Goal: Task Accomplishment & Management: Manage account settings

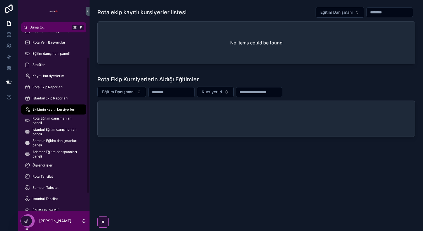
scroll to position [55, 0]
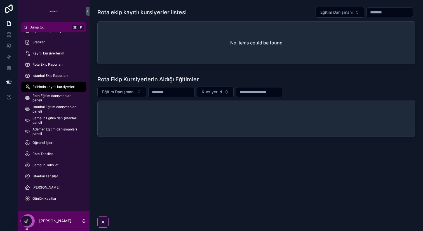
click at [387, 38] on div "No items could be found" at bounding box center [256, 43] width 317 height 43
click at [0, 0] on icon at bounding box center [0, 0] width 0 height 0
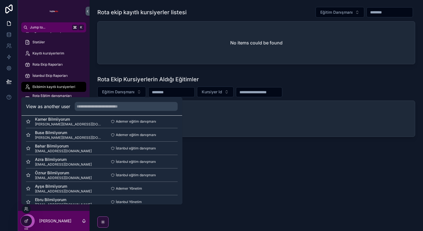
scroll to position [296, 0]
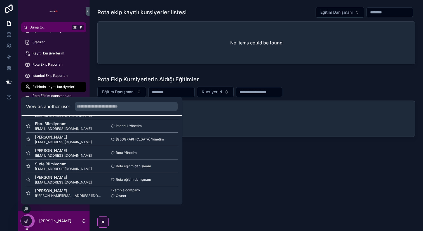
click at [0, 0] on button "Select" at bounding box center [0, 0] width 0 height 0
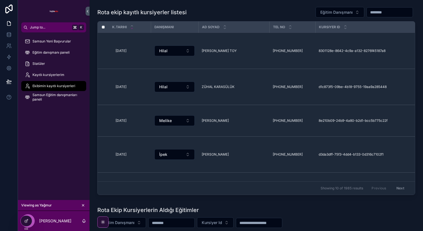
click at [0, 0] on span "Eğitim ata" at bounding box center [0, 0] width 0 height 0
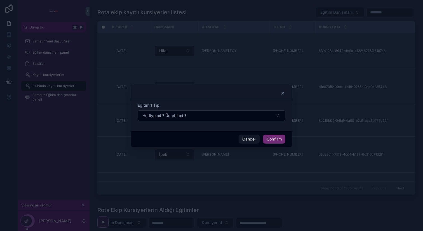
click at [282, 94] on icon at bounding box center [283, 93] width 2 height 2
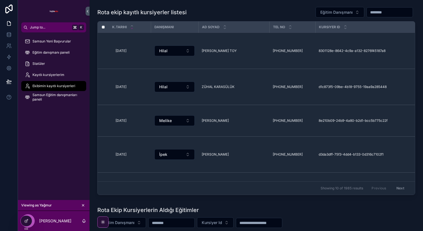
click at [49, 136] on div "Samsun Yeni Başvurular Eğitim danışmanı paneli Statüler Kayıtlı kursiyerlerim E…" at bounding box center [54, 116] width 72 height 168
click at [83, 204] on icon "scrollable content" at bounding box center [83, 206] width 4 height 4
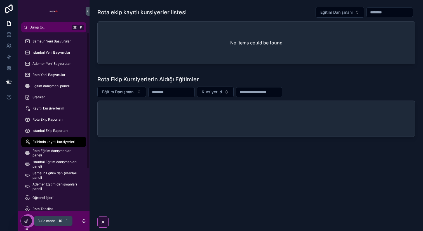
click at [23, 220] on div at bounding box center [26, 221] width 11 height 11
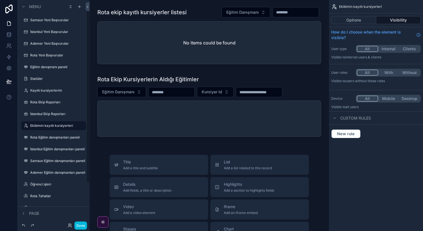
scroll to position [7, 0]
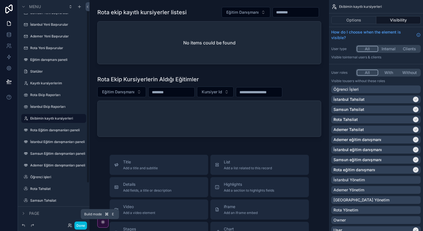
click at [83, 228] on button "Done" at bounding box center [80, 226] width 13 height 8
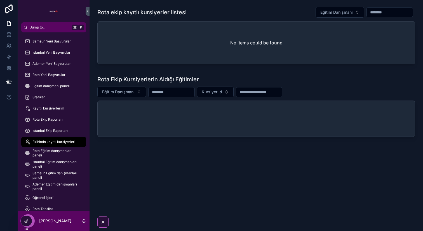
click at [0, 0] on icon at bounding box center [0, 0] width 0 height 0
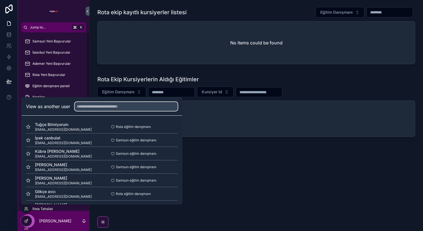
click at [104, 108] on input "text" at bounding box center [126, 106] width 103 height 9
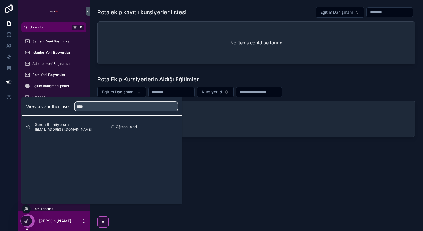
type input "****"
click at [0, 0] on button "Select" at bounding box center [0, 0] width 0 height 0
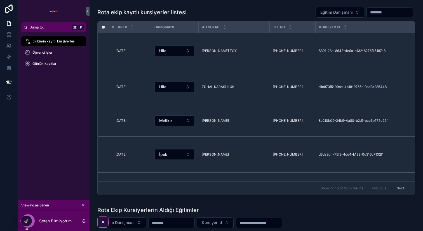
click at [354, 14] on button "Eğitim Danışmanı" at bounding box center [340, 12] width 49 height 11
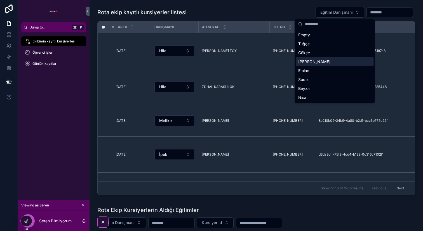
click at [342, 65] on div "Mustafa" at bounding box center [335, 61] width 78 height 9
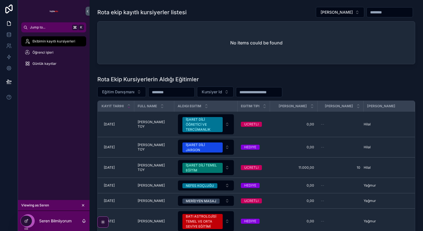
click at [354, 14] on button "Mustafa" at bounding box center [340, 12] width 48 height 11
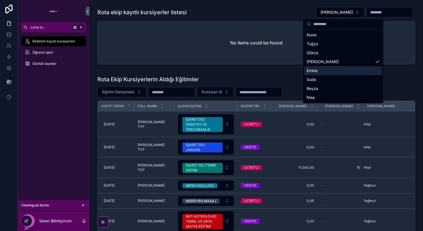
click at [347, 71] on div "Emine" at bounding box center [344, 70] width 78 height 9
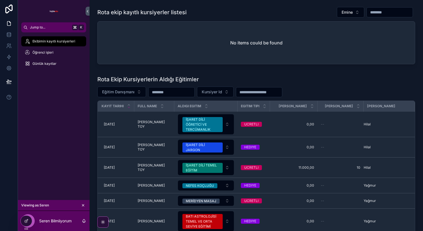
click at [351, 13] on button "Emine" at bounding box center [350, 12] width 27 height 11
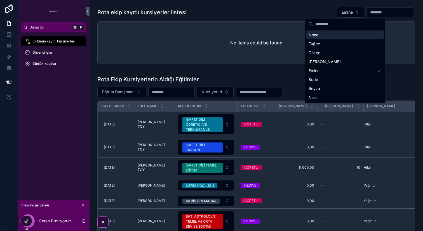
click at [344, 33] on div "None" at bounding box center [345, 35] width 78 height 9
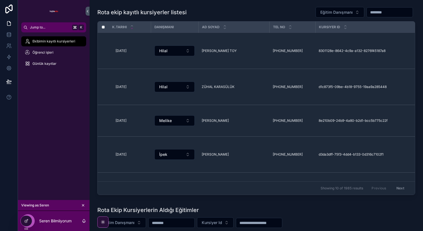
click at [83, 205] on icon "scrollable content" at bounding box center [83, 206] width 4 height 4
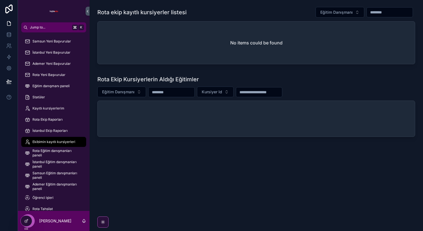
click at [68, 143] on span "Ekibimin kayıtlı kursiyerleri" at bounding box center [53, 142] width 43 height 4
click at [29, 221] on div at bounding box center [26, 221] width 11 height 11
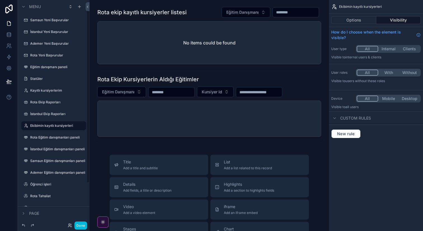
scroll to position [7, 0]
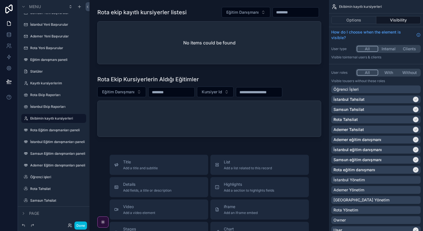
click at [0, 0] on icon "scrollable content" at bounding box center [0, 0] width 0 height 0
click at [108, 113] on span "Clone" at bounding box center [105, 115] width 10 height 6
click at [0, 0] on icon "scrollable content" at bounding box center [0, 0] width 0 height 0
click at [54, 120] on input "**********" at bounding box center [49, 118] width 38 height 7
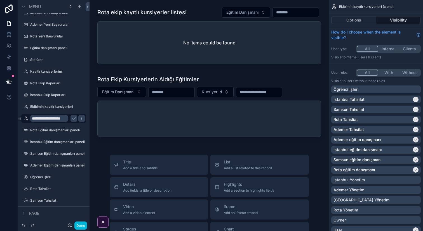
scroll to position [0, 3]
type input "**********"
click at [73, 118] on icon "scrollable content" at bounding box center [74, 118] width 4 height 4
click at [0, 0] on icon "scrollable content" at bounding box center [0, 0] width 0 height 0
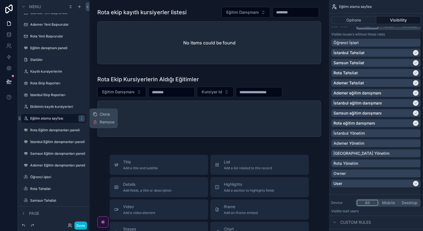
scroll to position [48, 0]
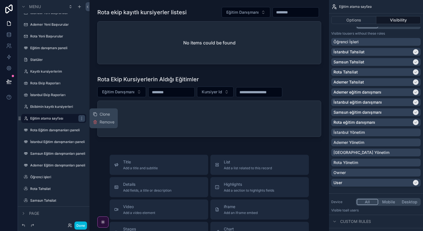
click at [407, 135] on div "İstanbul Yönetim" at bounding box center [376, 133] width 85 height 6
click at [401, 144] on div "Ademer Yönetim" at bounding box center [376, 143] width 85 height 6
click at [395, 153] on div "Samsun Yönetim" at bounding box center [376, 153] width 85 height 6
click at [392, 162] on div "Rota Yönetim" at bounding box center [376, 163] width 85 height 6
click at [393, 172] on div "Owner" at bounding box center [376, 173] width 85 height 6
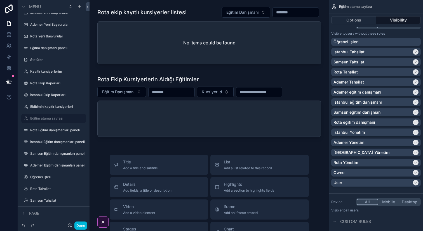
click at [393, 172] on div "Owner" at bounding box center [373, 173] width 78 height 6
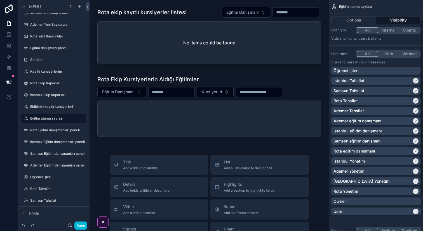
scroll to position [30, 0]
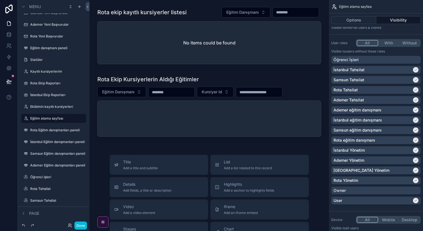
click at [301, 52] on div "scrollable content" at bounding box center [209, 36] width 231 height 64
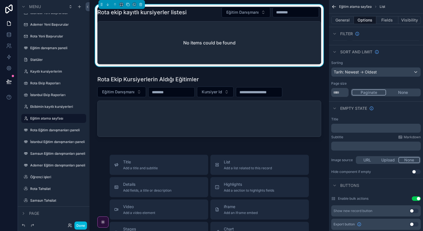
click at [346, 23] on button "General" at bounding box center [342, 20] width 23 height 8
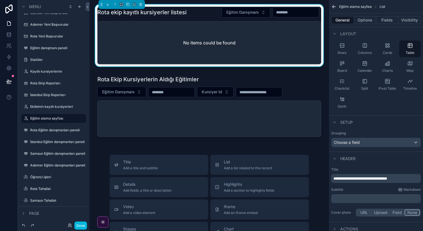
click at [360, 21] on button "Options" at bounding box center [365, 20] width 22 height 8
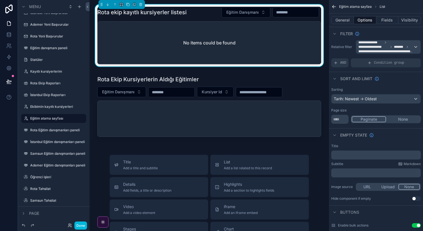
scroll to position [0, 0]
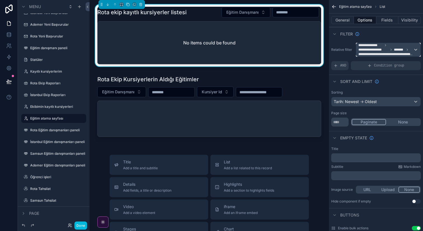
click at [414, 51] on div "**********" at bounding box center [388, 49] width 64 height 13
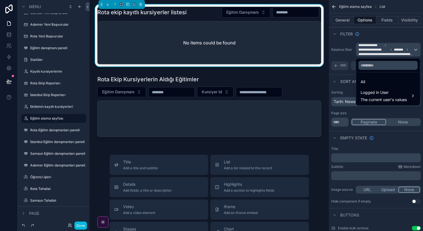
click at [389, 81] on div "All" at bounding box center [388, 82] width 55 height 7
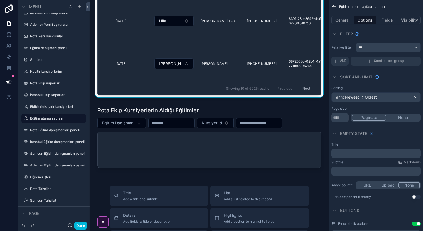
scroll to position [157, 0]
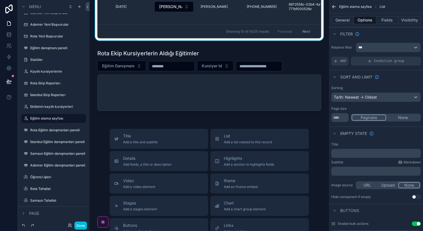
click at [300, 104] on div "scrollable content" at bounding box center [209, 81] width 231 height 68
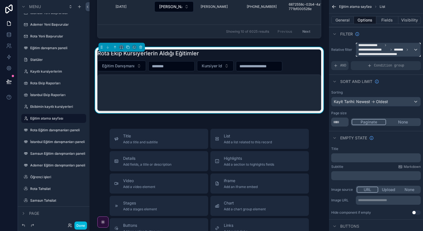
click at [415, 52] on div "**********" at bounding box center [388, 49] width 64 height 13
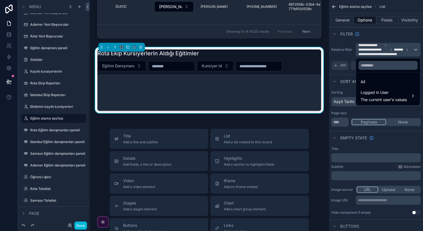
click at [369, 81] on div "All" at bounding box center [388, 82] width 55 height 7
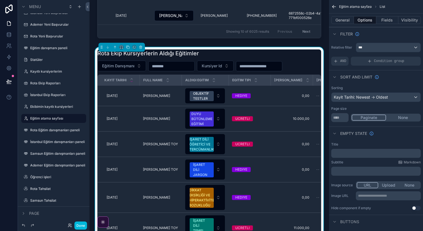
click at [52, 109] on div "Ekibimin kayıtlı kursiyerleri" at bounding box center [57, 107] width 55 height 4
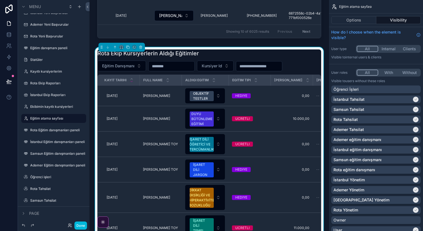
click at [396, 90] on div "Öğrenci İşleri" at bounding box center [376, 90] width 85 height 6
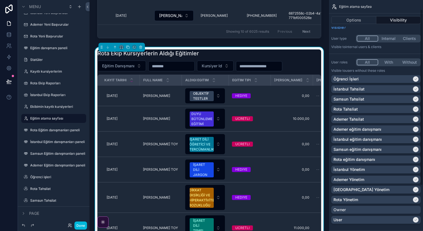
scroll to position [13, 0]
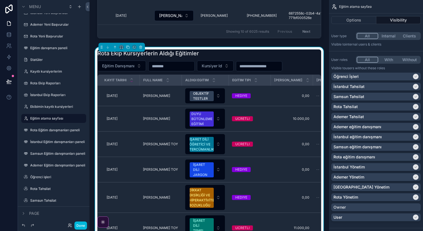
click at [386, 206] on div "Owner" at bounding box center [376, 208] width 85 height 6
click at [386, 206] on div "Owner" at bounding box center [373, 208] width 78 height 6
click at [399, 77] on div "Öğrenci İşleri" at bounding box center [373, 77] width 78 height 6
click at [51, 106] on label "Ekibimin kayıtlı kursiyerleri" at bounding box center [56, 107] width 53 height 4
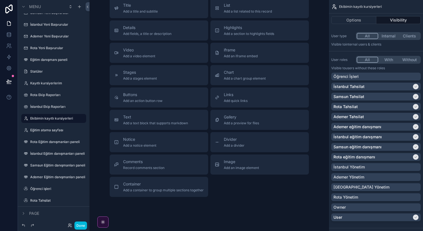
scroll to position [15, 0]
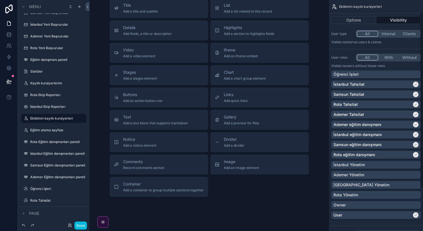
click at [376, 78] on div "Öğrenci İşleri" at bounding box center [376, 75] width 90 height 8
click at [41, 109] on div "İstanbul Ekip Raporları" at bounding box center [57, 107] width 55 height 4
click at [50, 107] on label "İstanbul Ekip Raporları" at bounding box center [56, 107] width 53 height 4
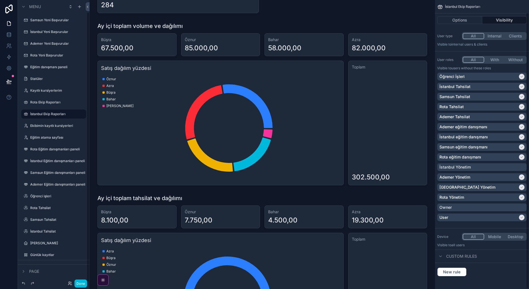
scroll to position [13, 0]
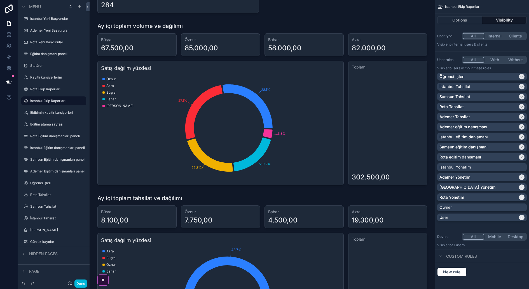
click at [51, 123] on label "Eğitim atama sayfası" at bounding box center [56, 124] width 53 height 4
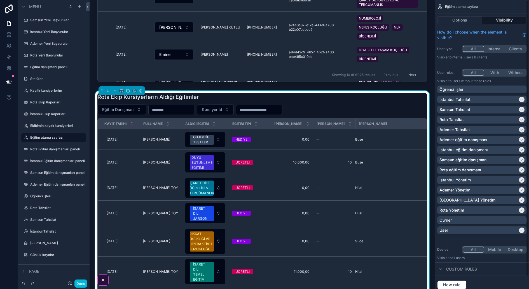
click at [398, 102] on div "Rota Ekip Kursiyerlerin Aldığı Eğitimler Eğitim Danışmanı Kursiyer Id Kayit Tar…" at bounding box center [262, 214] width 330 height 243
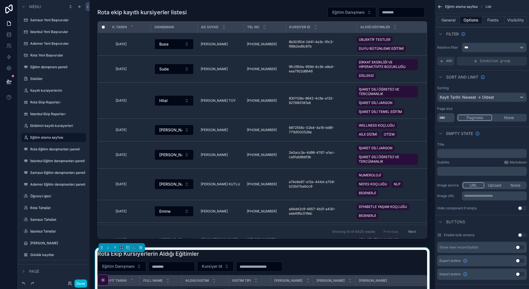
click at [290, 15] on div "scrollable content" at bounding box center [262, 123] width 336 height 239
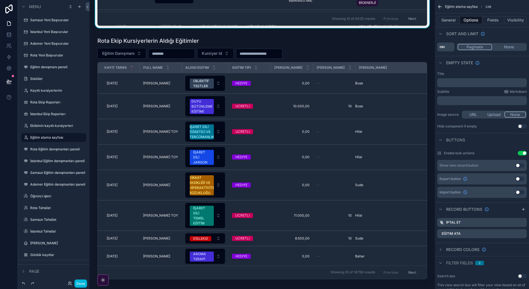
scroll to position [214, 0]
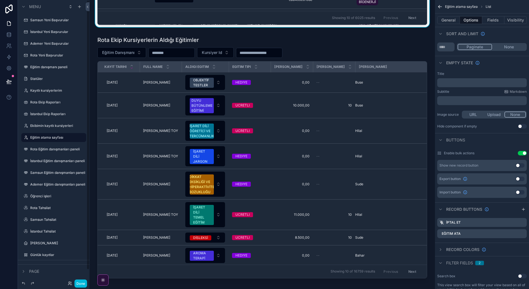
click at [39, 124] on label "Ekibimin kayıtlı kursiyerleri" at bounding box center [56, 126] width 53 height 4
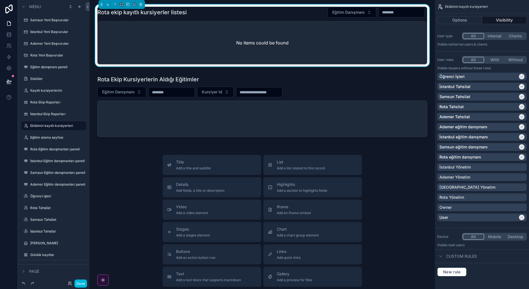
click at [361, 52] on div "No items could be found" at bounding box center [262, 43] width 329 height 43
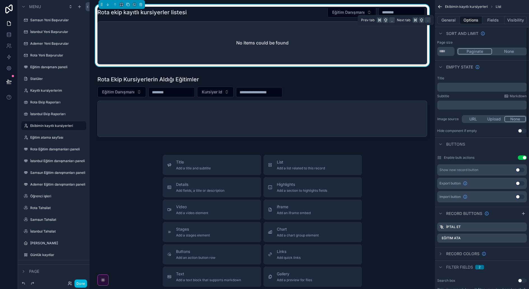
click at [423, 21] on button "General" at bounding box center [448, 20] width 23 height 8
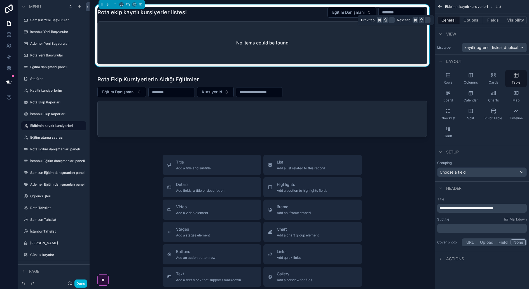
click at [423, 21] on button "Options" at bounding box center [471, 20] width 22 height 8
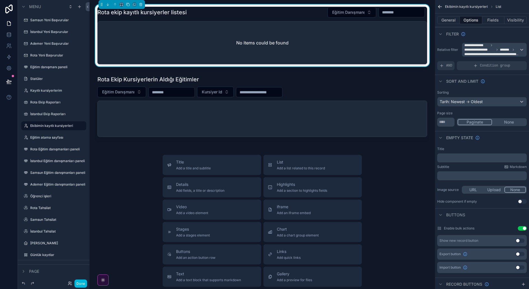
click at [311, 104] on div "scrollable content" at bounding box center [262, 107] width 336 height 68
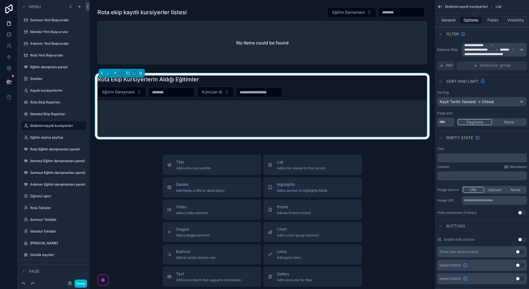
click at [324, 60] on div "scrollable content" at bounding box center [262, 36] width 336 height 64
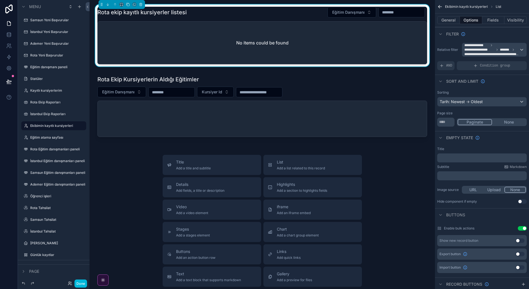
click at [50, 125] on label "Ekibimin kayıtlı kursiyerleri" at bounding box center [56, 126] width 53 height 4
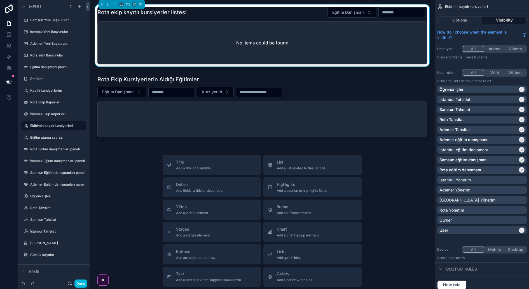
click at [51, 139] on label "Eğitim atama sayfası" at bounding box center [56, 137] width 53 height 4
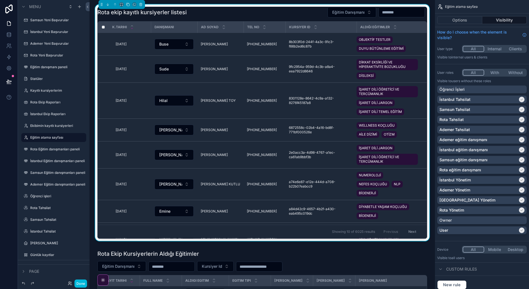
click at [287, 11] on div "Rota ekip kayıtlı kursiyerler listesi Eğitim Danışmanı" at bounding box center [262, 12] width 330 height 11
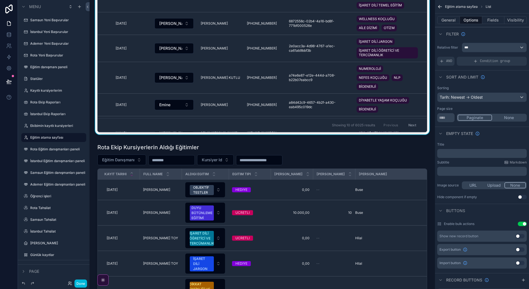
scroll to position [112, 0]
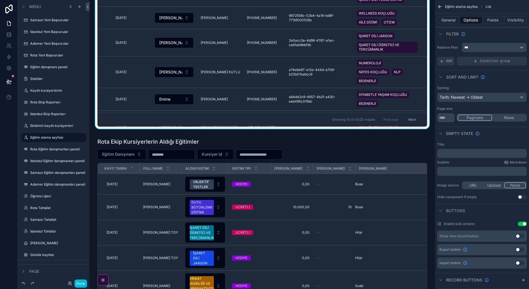
click at [405, 155] on div "scrollable content" at bounding box center [262, 261] width 336 height 250
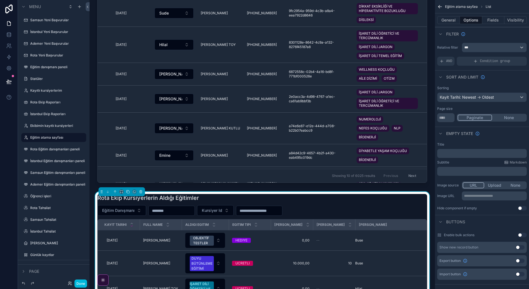
scroll to position [0, 0]
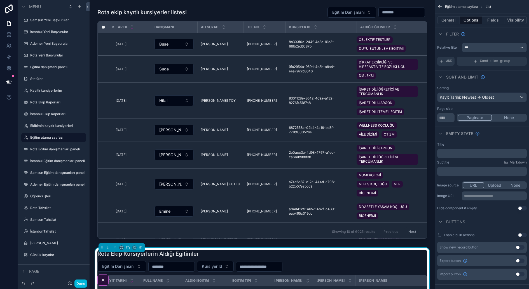
click at [304, 17] on div "scrollable content" at bounding box center [262, 123] width 336 height 239
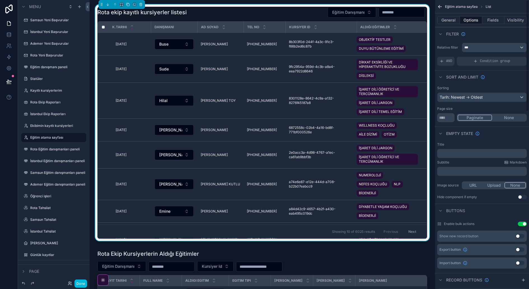
click at [423, 61] on div "AND" at bounding box center [445, 61] width 17 height 9
click at [0, 0] on icon "scrollable content" at bounding box center [0, 0] width 0 height 0
click at [385, 50] on span "Select a field" at bounding box center [381, 52] width 24 height 5
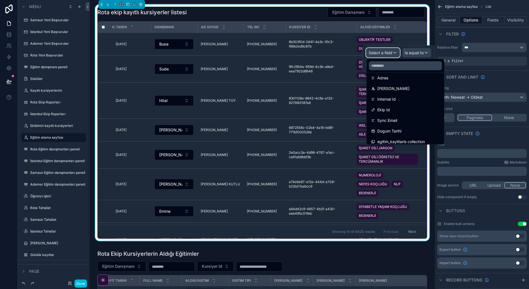
scroll to position [168, 0]
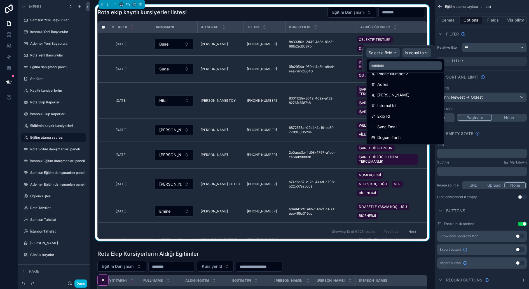
click at [403, 117] on div "Ekip Id" at bounding box center [405, 116] width 69 height 7
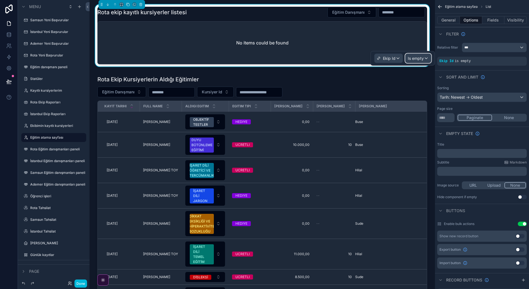
click at [423, 57] on div "Is empty" at bounding box center [418, 58] width 25 height 9
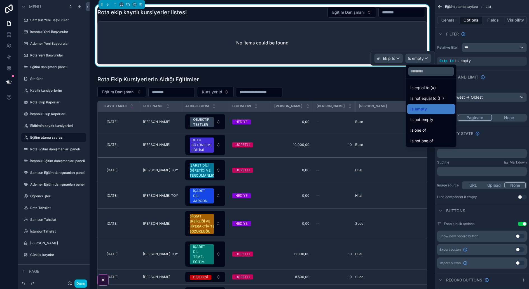
click at [423, 96] on div "Is not equal to (!=)" at bounding box center [430, 98] width 41 height 7
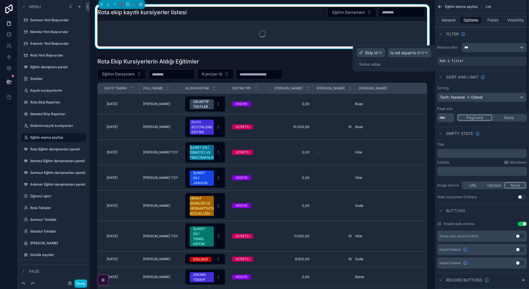
click at [380, 65] on div "Some value" at bounding box center [369, 65] width 21 height 6
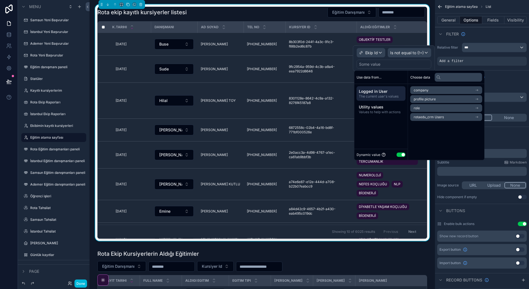
click at [401, 155] on button "Use setting" at bounding box center [401, 155] width 9 height 4
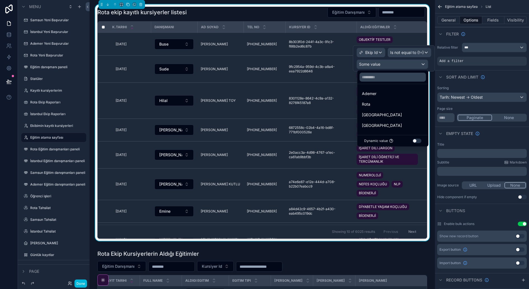
click at [395, 95] on div "Ademer" at bounding box center [393, 93] width 62 height 7
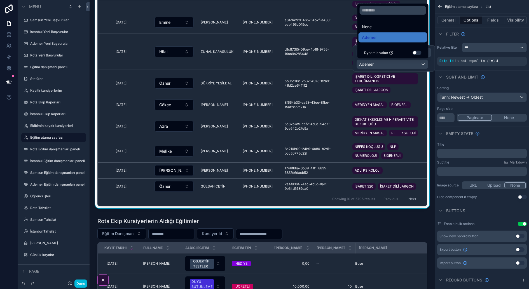
scroll to position [35, 0]
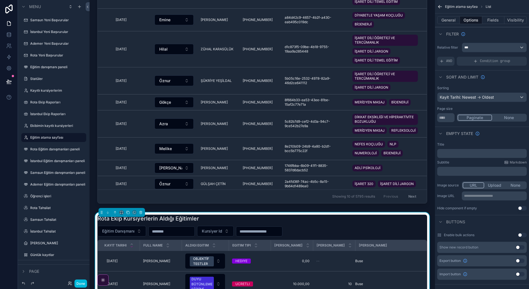
click at [423, 58] on div "AND" at bounding box center [445, 61] width 17 height 9
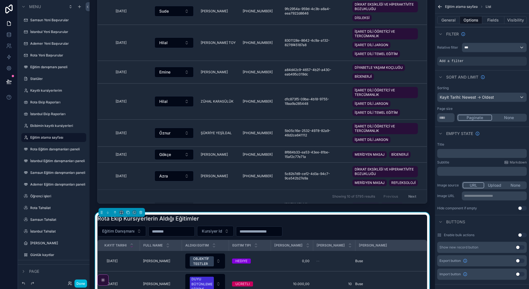
click at [0, 0] on icon "scrollable content" at bounding box center [0, 0] width 0 height 0
click at [382, 54] on span "Select a field" at bounding box center [381, 52] width 24 height 5
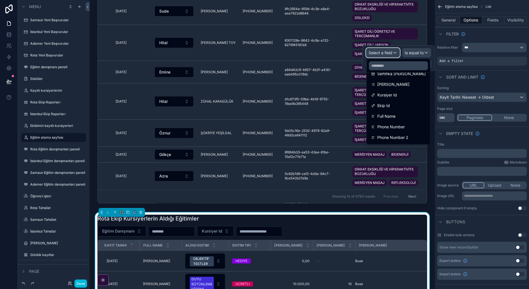
scroll to position [186, 0]
click at [397, 90] on div "Ekip Id" at bounding box center [398, 87] width 55 height 7
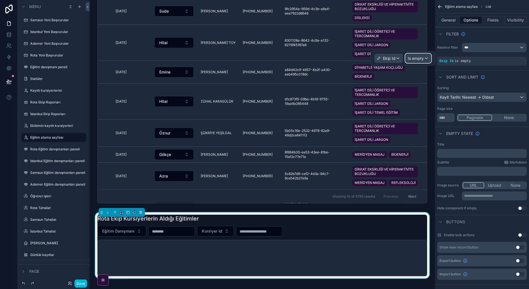
click at [423, 58] on div "Is empty" at bounding box center [418, 58] width 25 height 9
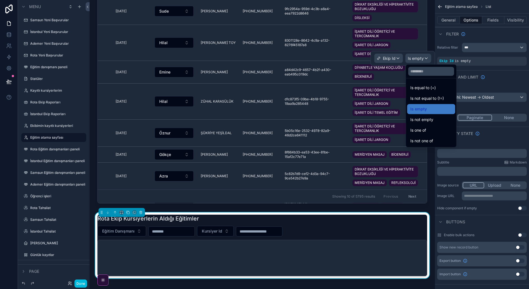
click at [423, 97] on span "Is not equal to (!=)" at bounding box center [427, 98] width 34 height 7
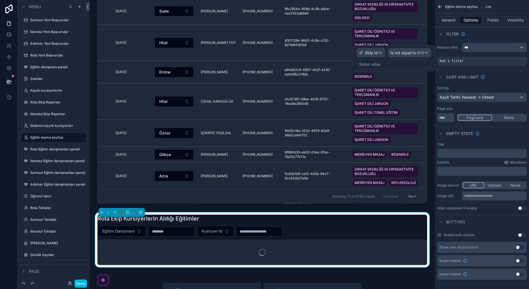
click at [378, 67] on div "Some value" at bounding box center [394, 64] width 75 height 9
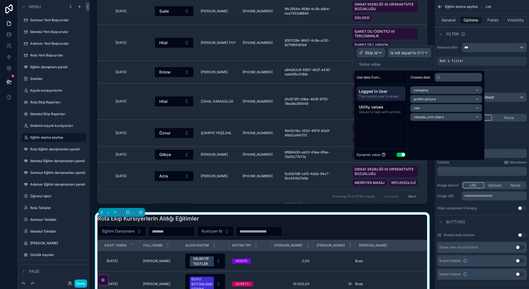
click at [401, 153] on button "Use setting" at bounding box center [401, 155] width 9 height 4
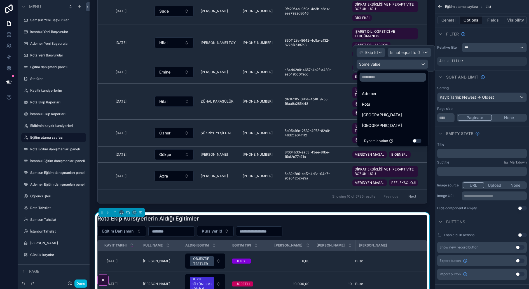
click at [381, 97] on div "Ademer" at bounding box center [393, 94] width 69 height 10
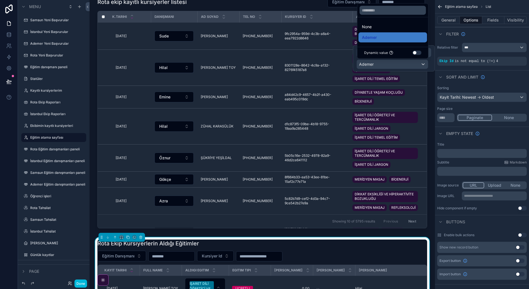
scroll to position [0, 0]
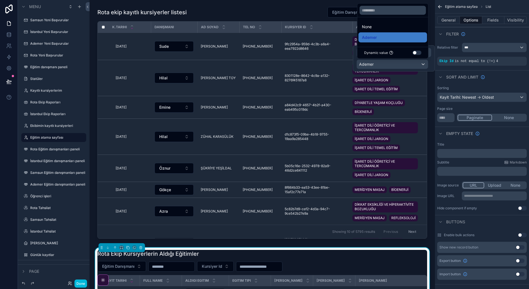
click at [292, 15] on div "scrollable content" at bounding box center [262, 123] width 336 height 239
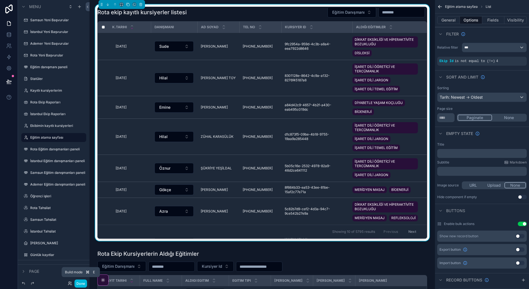
click at [85, 231] on button "Done" at bounding box center [80, 284] width 13 height 8
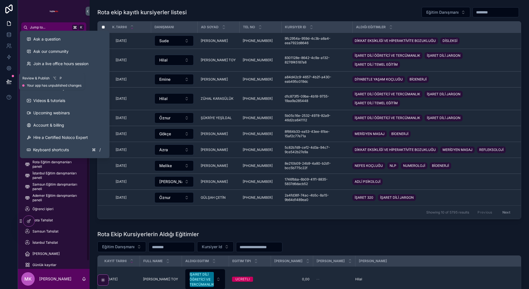
click at [6, 82] on icon at bounding box center [9, 82] width 6 height 6
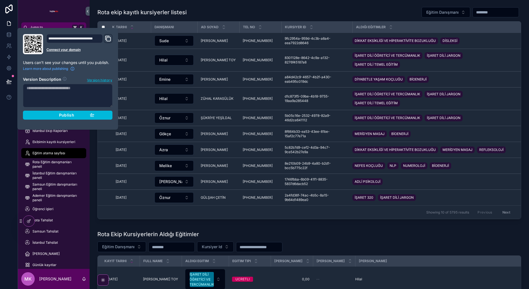
click at [75, 115] on div "Publish" at bounding box center [67, 115] width 53 height 5
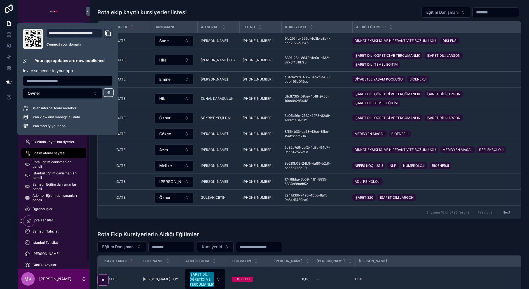
click at [90, 177] on div "Rota ekip kayıtlı kursiyerler listesi Eğitim Danışmanı K.Tarihi Danışmanı AD SO…" at bounding box center [309, 257] width 439 height 514
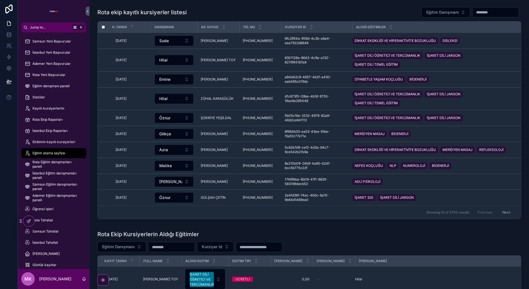
click at [50, 208] on span "Öğrenci işleri" at bounding box center [42, 209] width 21 height 4
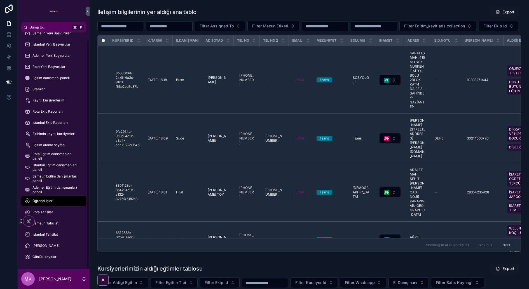
click at [50, 231] on span "Günlük kayıtlar" at bounding box center [44, 257] width 24 height 4
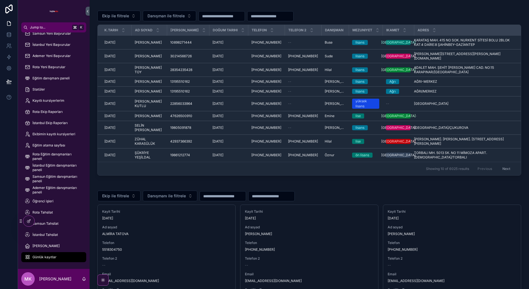
click at [40, 231] on span "[PERSON_NAME]" at bounding box center [45, 246] width 27 height 4
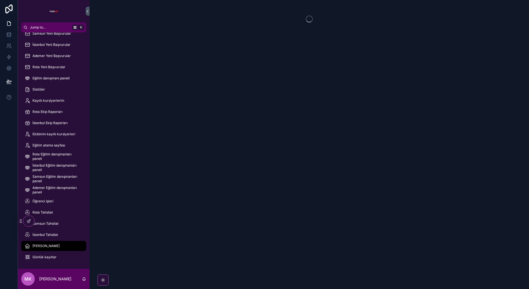
click at [55, 231] on div "Günlük kayıtlar" at bounding box center [54, 257] width 58 height 9
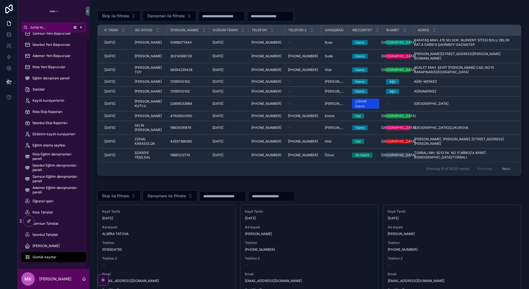
click at [29, 221] on icon at bounding box center [29, 221] width 4 height 4
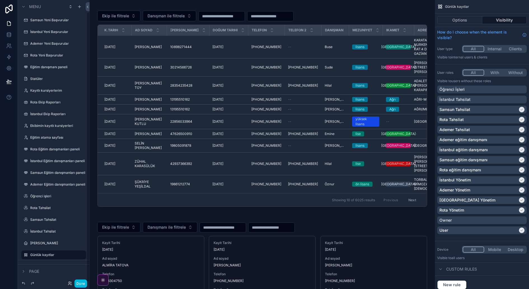
scroll to position [13, 0]
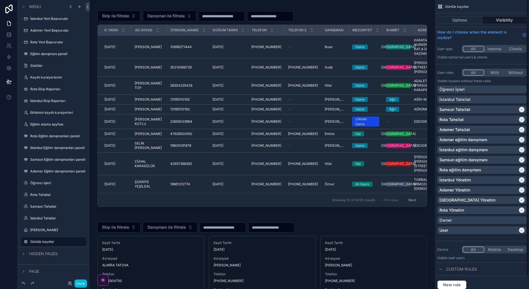
click at [423, 19] on button "Options" at bounding box center [459, 20] width 45 height 8
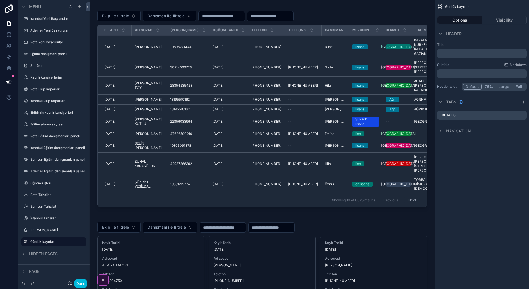
click at [332, 19] on div "scrollable content" at bounding box center [262, 107] width 336 height 207
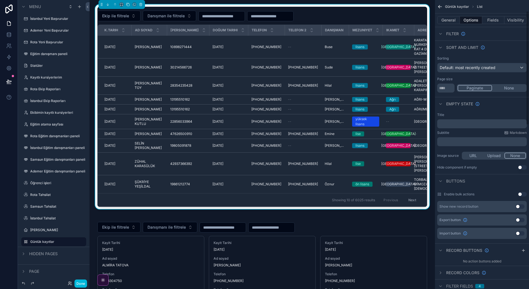
scroll to position [28, 0]
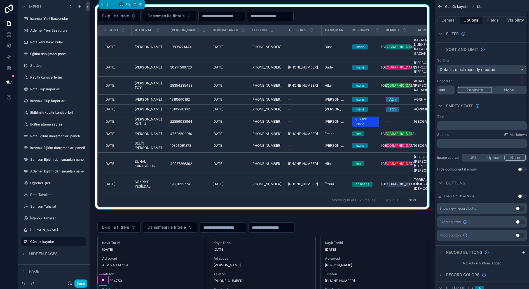
drag, startPoint x: 443, startPoint y: 14, endPoint x: 446, endPoint y: 16, distance: 3.2
click at [423, 14] on div "General Options Fields Visibility" at bounding box center [482, 19] width 94 height 13
click at [423, 17] on button "General" at bounding box center [448, 20] width 23 height 8
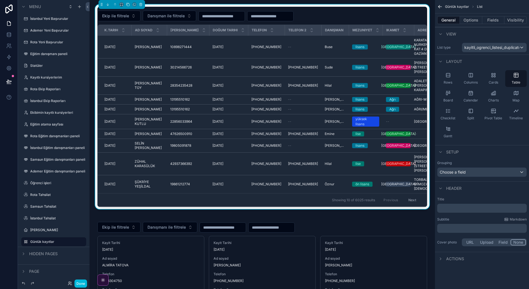
click at [423, 209] on p "﻿" at bounding box center [482, 209] width 86 height 6
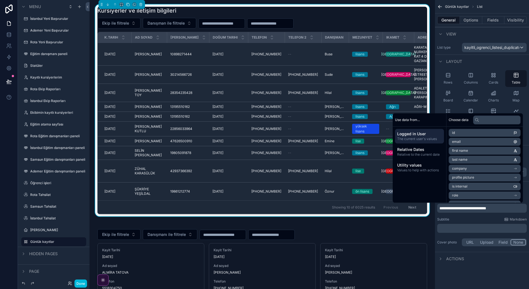
click at [423, 207] on p "**********" at bounding box center [482, 209] width 86 height 6
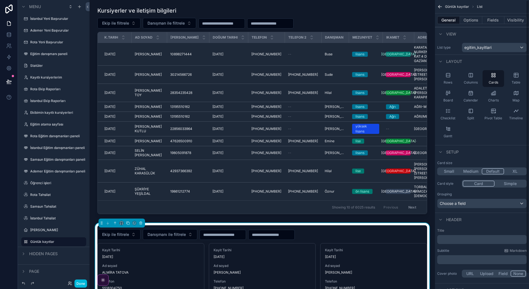
click at [423, 231] on p "﻿" at bounding box center [482, 240] width 86 height 6
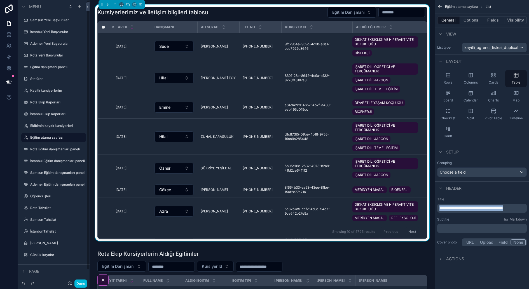
click at [53, 126] on label "Ekibimin kayıtlı kursiyerleri" at bounding box center [56, 126] width 53 height 4
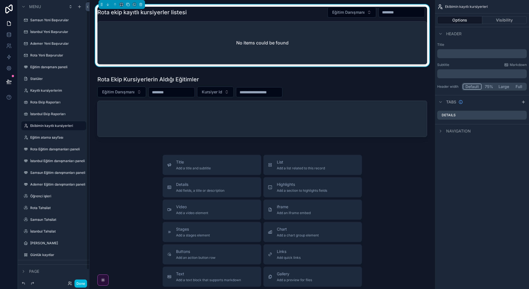
click at [303, 36] on div "No items could be found" at bounding box center [262, 43] width 329 height 43
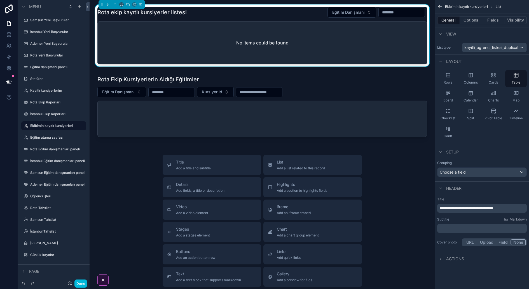
click at [503, 209] on p "**********" at bounding box center [482, 209] width 86 height 6
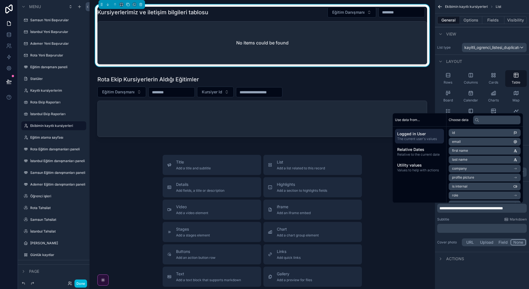
click at [152, 125] on div "scrollable content" at bounding box center [262, 107] width 336 height 68
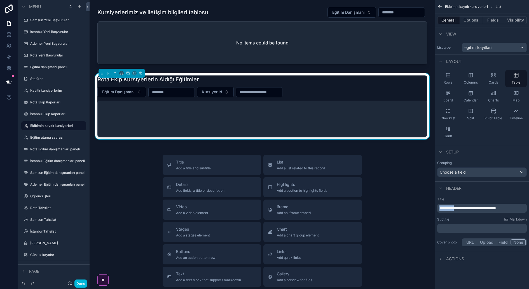
drag, startPoint x: 458, startPoint y: 207, endPoint x: 424, endPoint y: 206, distance: 34.4
click at [424, 206] on div "Jump to... K Samsun Yeni Başvurular İstanbul Yeni Başvurular Ademer Yeni Başvur…" at bounding box center [309, 144] width 439 height 289
click at [499, 207] on p "**********" at bounding box center [482, 209] width 86 height 6
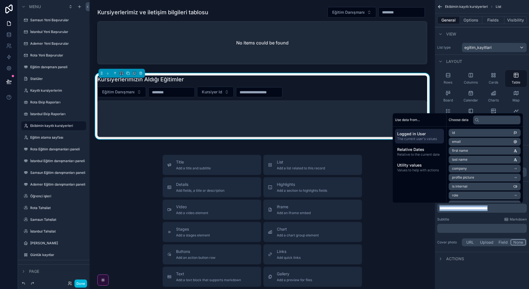
copy span "**********"
click at [60, 138] on label "Eğitim atama sayfası" at bounding box center [56, 137] width 53 height 4
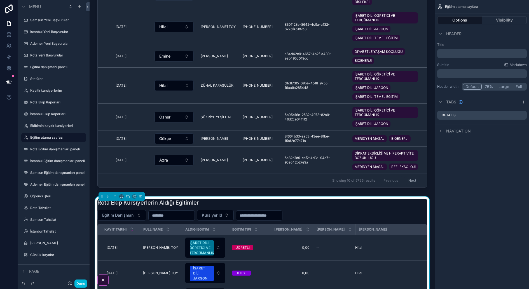
scroll to position [53, 0]
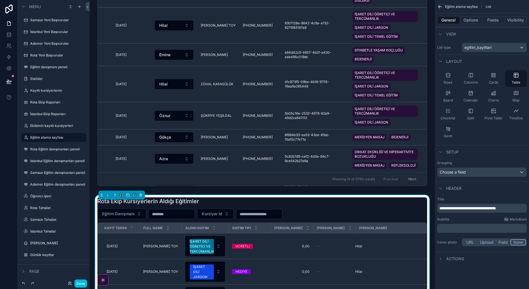
click at [514, 208] on p "**********" at bounding box center [482, 209] width 86 height 6
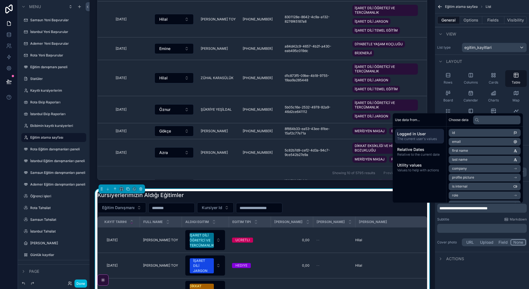
scroll to position [0, 0]
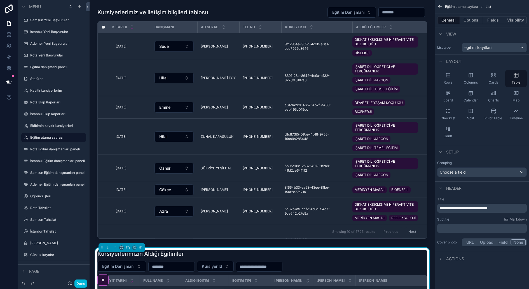
click at [258, 15] on div "scrollable content" at bounding box center [262, 123] width 336 height 239
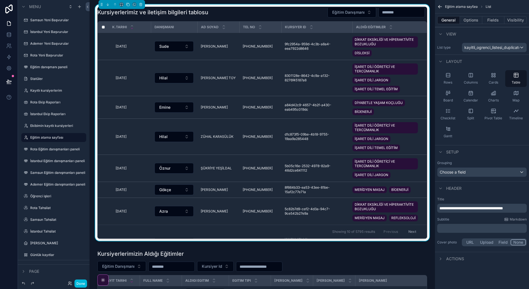
click at [516, 206] on p "**********" at bounding box center [482, 209] width 86 height 6
click at [65, 126] on label "Ekibimin kayıtlı kursiyerleri" at bounding box center [56, 126] width 53 height 4
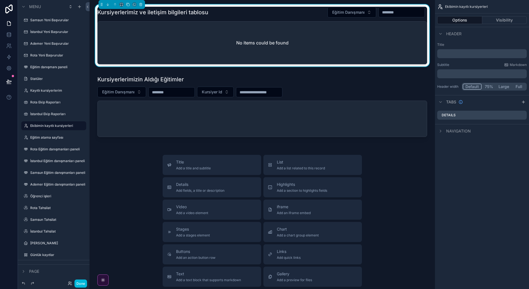
click at [317, 41] on div "No items could be found" at bounding box center [262, 43] width 329 height 43
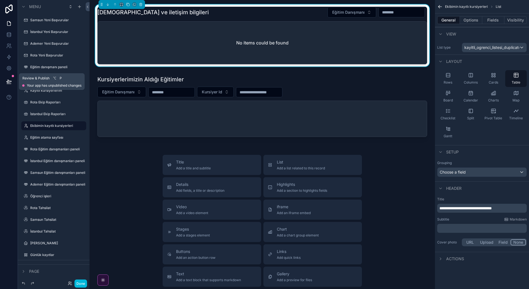
click at [7, 82] on icon at bounding box center [9, 82] width 6 height 6
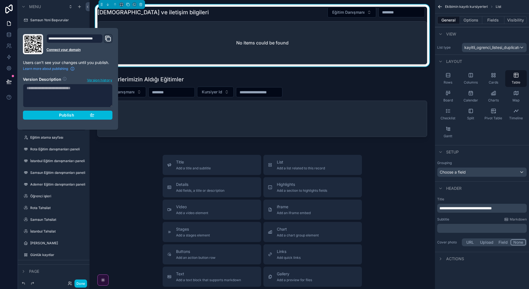
click at [73, 114] on span "Publish" at bounding box center [66, 115] width 15 height 5
